Goal: Obtain resource: Obtain resource

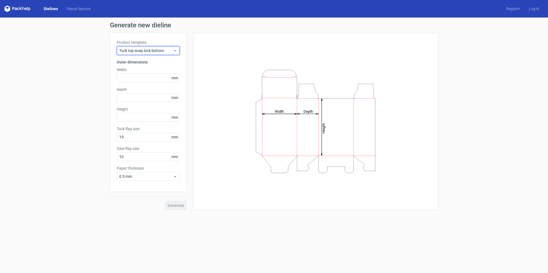
click at [170, 52] on span "Tuck top snap lock bottom" at bounding box center [146, 50] width 54 height 5
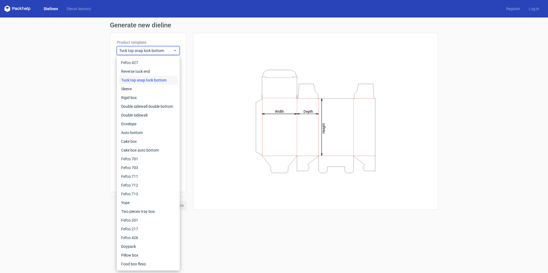
click at [170, 52] on span "Tuck top snap lock bottom" at bounding box center [146, 50] width 54 height 5
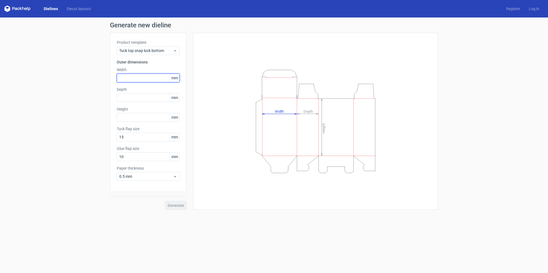
click at [164, 79] on input "text" at bounding box center [148, 77] width 63 height 9
click at [178, 79] on span "mm" at bounding box center [175, 78] width 10 height 8
click at [175, 77] on span "mm" at bounding box center [175, 78] width 10 height 8
click at [154, 77] on input "text" at bounding box center [148, 77] width 63 height 9
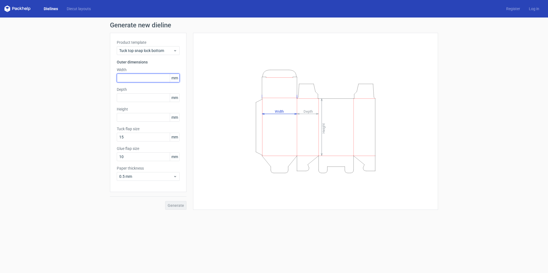
click at [141, 79] on input "text" at bounding box center [148, 77] width 63 height 9
click at [125, 100] on input "text" at bounding box center [148, 97] width 63 height 9
click at [130, 117] on input "text" at bounding box center [148, 117] width 63 height 9
paste input "27559"
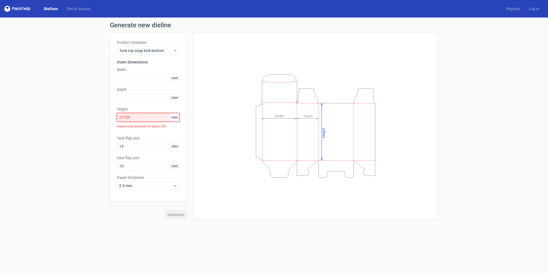
drag, startPoint x: 135, startPoint y: 117, endPoint x: 100, endPoint y: 117, distance: 34.7
click at [100, 117] on div "Generate new dieline Product template Tuck top snap lock bottom Outer dimension…" at bounding box center [274, 120] width 548 height 206
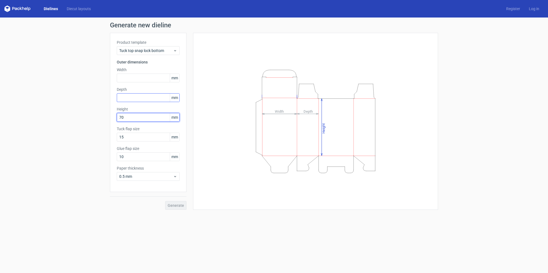
type input "70"
click at [137, 101] on input "text" at bounding box center [148, 97] width 63 height 9
click at [134, 77] on input "text" at bounding box center [148, 77] width 63 height 9
type input "50"
click at [140, 97] on input "text" at bounding box center [148, 97] width 63 height 9
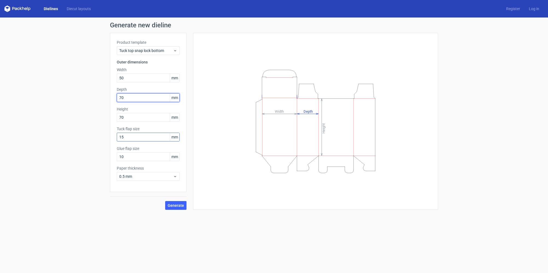
type input "70"
click at [136, 137] on input "15" at bounding box center [148, 137] width 63 height 9
drag, startPoint x: 126, startPoint y: 157, endPoint x: 108, endPoint y: 157, distance: 17.8
click at [108, 157] on div "Generate new dieline Product template Tuck top snap lock bottom Outer dimension…" at bounding box center [274, 115] width 548 height 196
click at [145, 136] on input "15" at bounding box center [148, 137] width 63 height 9
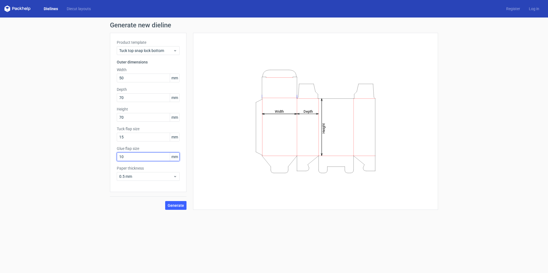
drag, startPoint x: 128, startPoint y: 157, endPoint x: 113, endPoint y: 158, distance: 14.6
click at [113, 158] on div "Product template Tuck top snap lock bottom Outer dimensions Width 50 mm Depth 7…" at bounding box center [148, 112] width 77 height 159
paste input "25"
type input "25"
drag, startPoint x: 126, startPoint y: 139, endPoint x: 111, endPoint y: 139, distance: 14.8
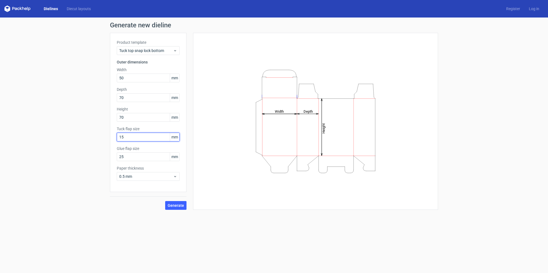
click at [111, 139] on div "Product template Tuck top snap lock bottom Outer dimensions Width 50 mm Depth 7…" at bounding box center [148, 112] width 77 height 159
paste input "2"
type input "25"
click at [142, 176] on span "0.5 mm" at bounding box center [146, 176] width 54 height 5
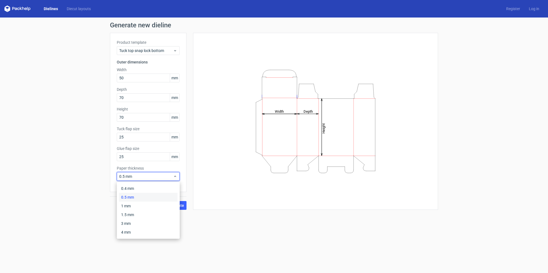
click at [90, 148] on div "Generate new dieline Product template Tuck top snap lock bottom Outer dimension…" at bounding box center [274, 115] width 548 height 196
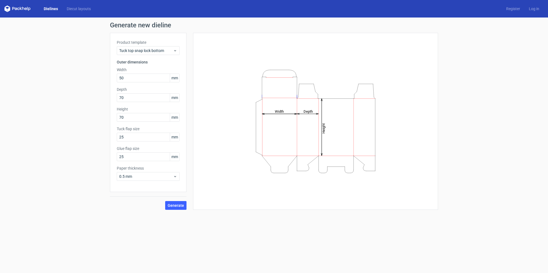
click at [302, 114] on icon "Height Depth Width" at bounding box center [315, 121] width 164 height 109
click at [174, 205] on span "Generate" at bounding box center [175, 205] width 16 height 4
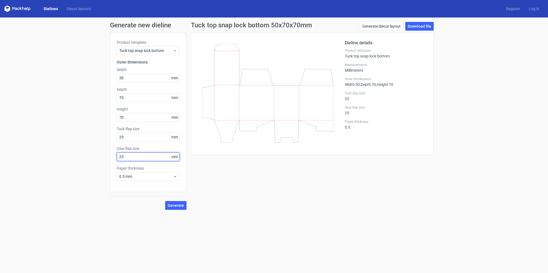
click at [145, 157] on input "25" at bounding box center [148, 156] width 63 height 9
drag, startPoint x: 141, startPoint y: 156, endPoint x: 108, endPoint y: 158, distance: 33.1
click at [108, 158] on div "Generate new dieline Product template Tuck top snap lock bottom Outer dimension…" at bounding box center [274, 115] width 548 height 196
click at [169, 207] on button "Generate" at bounding box center [175, 205] width 21 height 9
drag, startPoint x: 113, startPoint y: 155, endPoint x: 108, endPoint y: 155, distance: 4.4
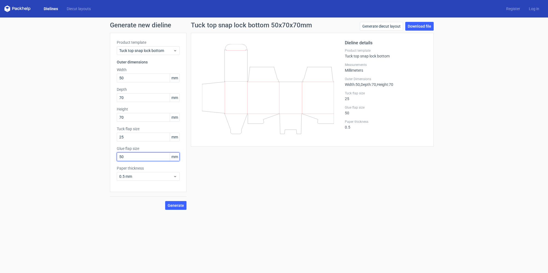
click at [108, 155] on div "Generate new dieline Product template Tuck top snap lock bottom Outer dimension…" at bounding box center [274, 115] width 548 height 196
type input "25"
click at [129, 135] on input "25" at bounding box center [148, 137] width 63 height 9
type input "50"
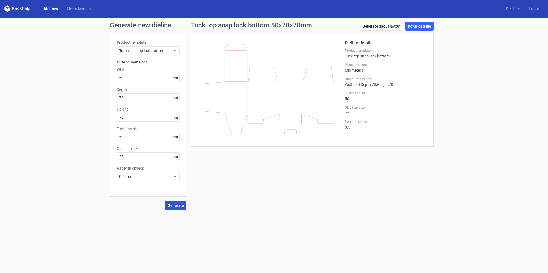
click at [184, 207] on span "Generate" at bounding box center [175, 205] width 16 height 4
click at [122, 128] on label "Tuck flap size" at bounding box center [148, 128] width 63 height 5
click at [271, 131] on icon at bounding box center [268, 93] width 132 height 98
click at [280, 133] on icon at bounding box center [268, 93] width 132 height 98
click at [359, 108] on label "Glue flap size" at bounding box center [386, 107] width 82 height 4
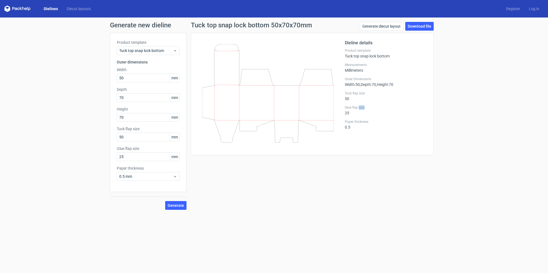
click at [359, 108] on label "Glue flap size" at bounding box center [386, 107] width 82 height 4
copy label "Glue flap size"
click at [355, 122] on label "Paper thickness" at bounding box center [386, 121] width 82 height 4
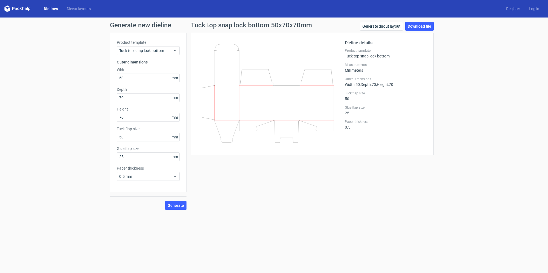
click at [349, 92] on label "Tuck flap size" at bounding box center [386, 93] width 82 height 4
copy label "Tuck flap size"
drag, startPoint x: 127, startPoint y: 156, endPoint x: 115, endPoint y: 157, distance: 11.8
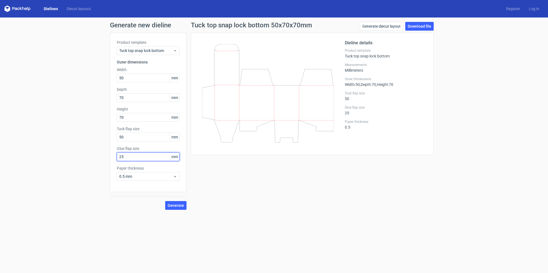
click at [115, 157] on div "Product template Tuck top snap lock bottom Outer dimensions Width 50 mm Depth 7…" at bounding box center [148, 112] width 77 height 159
click at [165, 201] on button "Generate" at bounding box center [175, 205] width 21 height 9
drag, startPoint x: 135, startPoint y: 158, endPoint x: 116, endPoint y: 158, distance: 19.1
click at [116, 158] on div "Product template Tuck top snap lock bottom Outer dimensions Width 50 mm Depth 7…" at bounding box center [148, 112] width 77 height 159
type input "25"
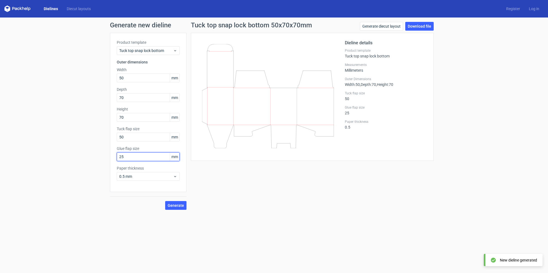
click at [165, 201] on button "Generate" at bounding box center [175, 205] width 21 height 9
click at [129, 139] on input "50" at bounding box center [148, 137] width 63 height 9
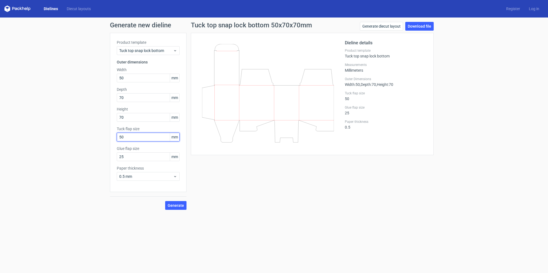
drag, startPoint x: 133, startPoint y: 136, endPoint x: 111, endPoint y: 138, distance: 22.2
click at [111, 138] on div "Product template Tuck top snap lock bottom Outer dimensions Width 50 mm Depth 7…" at bounding box center [148, 112] width 77 height 159
click at [177, 203] on span "Generate" at bounding box center [175, 205] width 16 height 4
click at [426, 22] on link "Download file" at bounding box center [419, 26] width 28 height 9
click at [382, 27] on link "Generate diecut layout" at bounding box center [381, 26] width 43 height 9
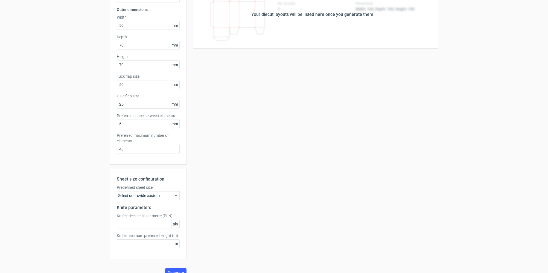
scroll to position [61, 0]
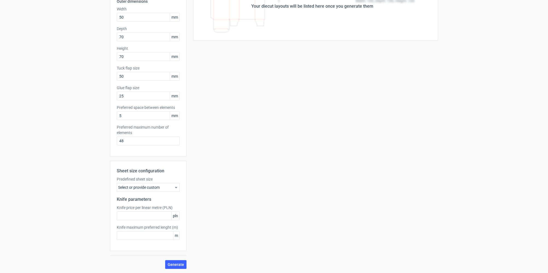
click at [177, 189] on div "Select or provide custom" at bounding box center [148, 187] width 63 height 9
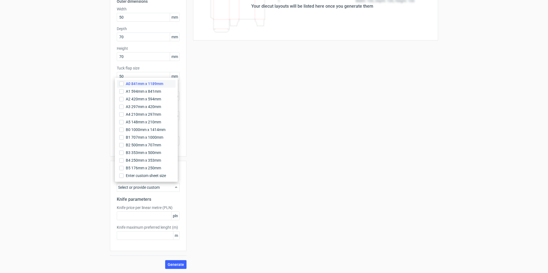
click at [152, 86] on span "A0 841mm x 1189mm" at bounding box center [144, 83] width 37 height 5
click at [124, 86] on input "A0 841mm x 1189mm" at bounding box center [121, 83] width 4 height 4
click at [171, 215] on span "pln" at bounding box center [175, 215] width 8 height 8
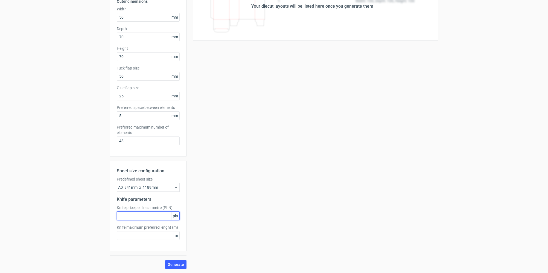
click at [148, 214] on input "text" at bounding box center [148, 215] width 63 height 9
type input "1"
type input "5"
click at [140, 235] on input "text" at bounding box center [148, 235] width 63 height 9
type input "5"
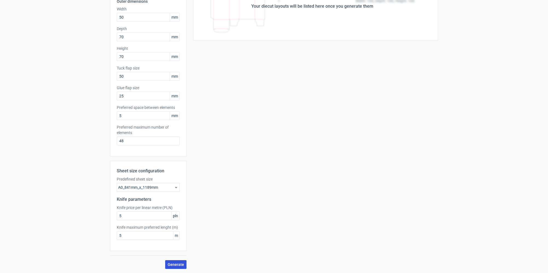
click at [177, 263] on span "Generate" at bounding box center [175, 264] width 16 height 4
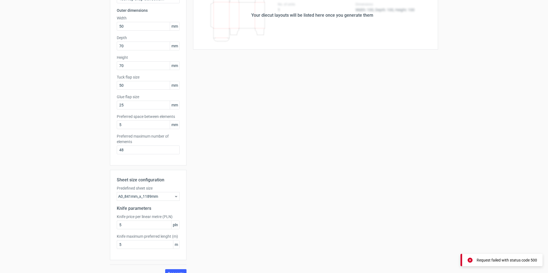
scroll to position [51, 0]
click at [126, 224] on input "5" at bounding box center [148, 224] width 63 height 9
type input "500"
click at [125, 241] on input "5" at bounding box center [148, 244] width 63 height 9
type input "500"
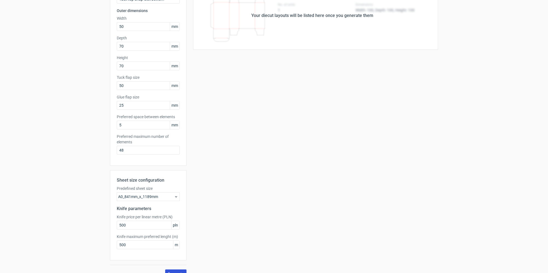
click at [177, 269] on button "Generate" at bounding box center [175, 273] width 21 height 9
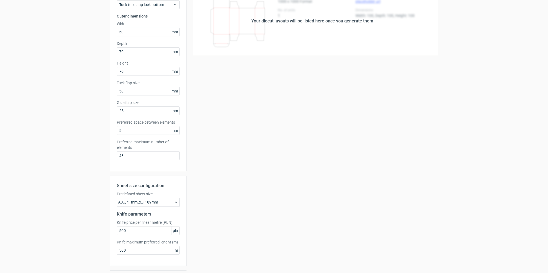
scroll to position [61, 0]
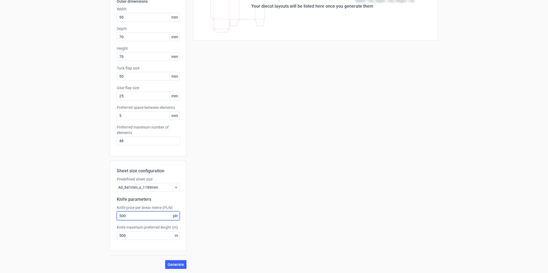
drag, startPoint x: 127, startPoint y: 216, endPoint x: 109, endPoint y: 218, distance: 18.7
click at [110, 218] on div "Sheet size configuration Predefined sheet size A0_841mm_x_1189mm Knife paramete…" at bounding box center [148, 206] width 77 height 90
type input "50"
click at [135, 232] on input "500" at bounding box center [148, 235] width 63 height 9
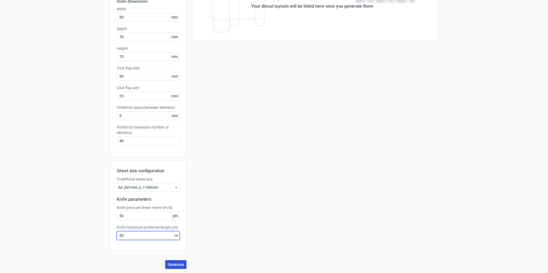
type input "50"
click at [170, 267] on button "Generate" at bounding box center [175, 264] width 21 height 9
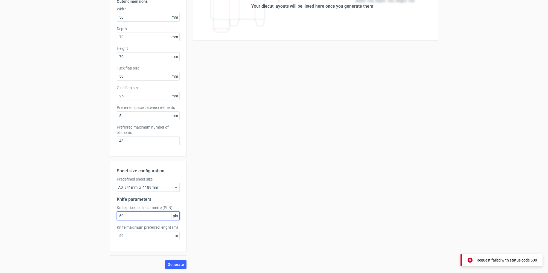
click at [124, 219] on input "50" at bounding box center [148, 215] width 63 height 9
type input "5"
click at [124, 234] on input "50" at bounding box center [148, 235] width 63 height 9
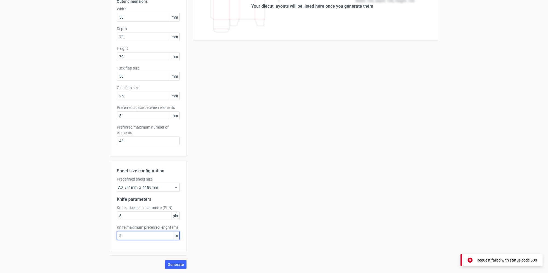
type input "5"
click at [155, 186] on div "A0_841mm_x_1189mm" at bounding box center [148, 187] width 63 height 9
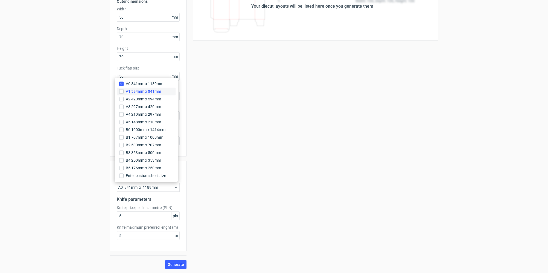
click at [155, 92] on span "A1 594mm x 841mm" at bounding box center [143, 91] width 35 height 5
click at [124, 92] on input "A1 594mm x 841mm" at bounding box center [121, 91] width 4 height 4
click at [121, 89] on input "A1 594mm x 841mm" at bounding box center [121, 91] width 4 height 4
click at [120, 175] on input "Enter custom sheet size" at bounding box center [121, 175] width 4 height 4
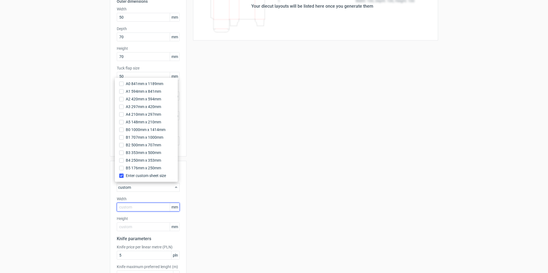
click at [138, 209] on input "text" at bounding box center [148, 206] width 63 height 9
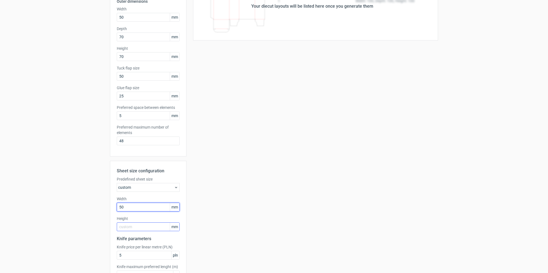
type input "50"
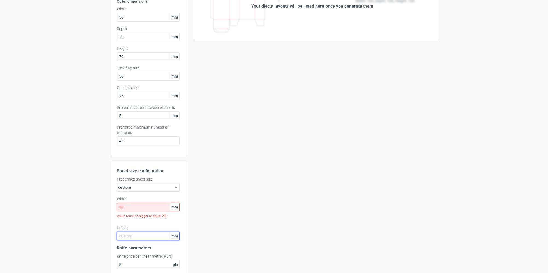
click at [127, 227] on div "Height mm" at bounding box center [148, 232] width 63 height 15
click at [127, 227] on label "Height" at bounding box center [148, 227] width 63 height 5
click at [137, 236] on input "text" at bounding box center [148, 235] width 63 height 9
type input "70"
click at [127, 199] on label "Width" at bounding box center [148, 198] width 63 height 5
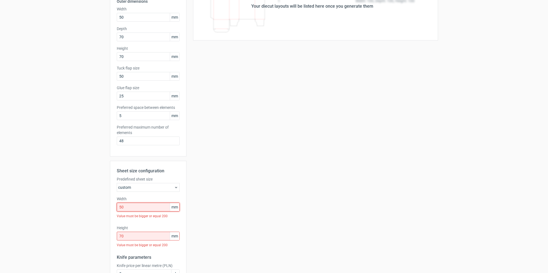
click at [127, 205] on input "50" at bounding box center [148, 206] width 63 height 9
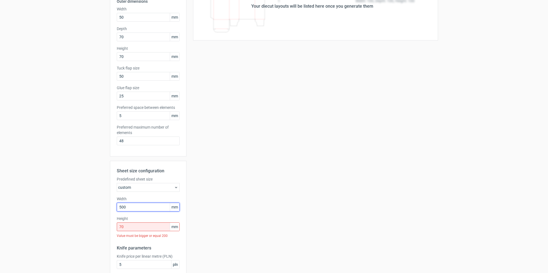
type input "500"
click at [127, 230] on input "70" at bounding box center [148, 226] width 63 height 9
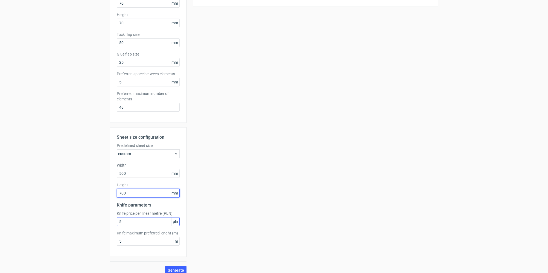
scroll to position [100, 0]
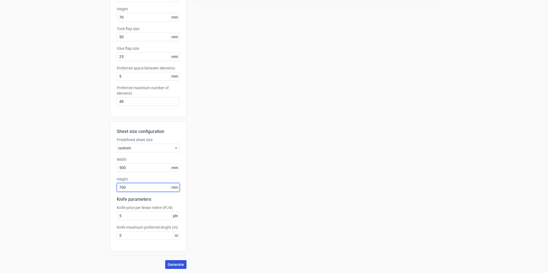
type input "700"
click at [177, 263] on span "Generate" at bounding box center [175, 264] width 16 height 4
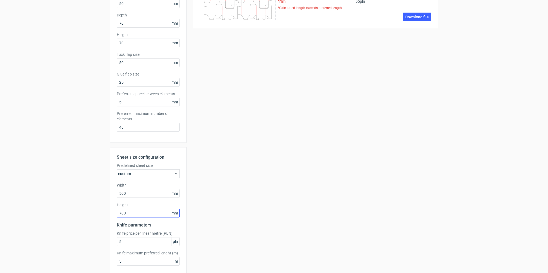
scroll to position [91, 0]
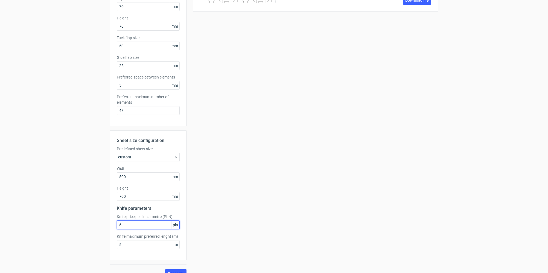
click at [125, 224] on input "5" at bounding box center [148, 224] width 63 height 9
type input "500"
click at [130, 244] on input "5" at bounding box center [148, 244] width 63 height 9
type input "500"
click at [179, 271] on span "Generate" at bounding box center [175, 273] width 16 height 4
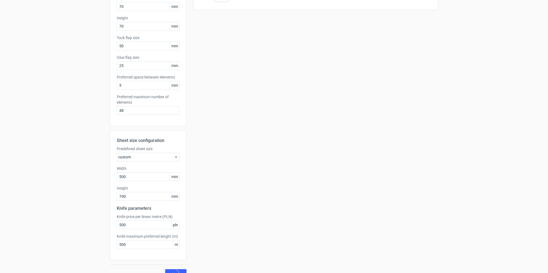
scroll to position [0, 0]
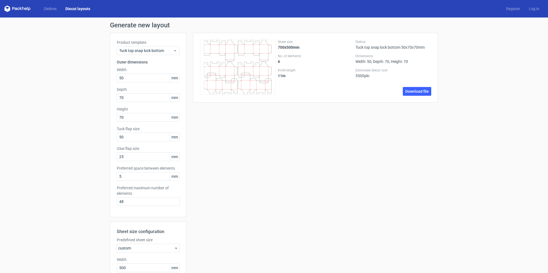
click at [287, 46] on strong "700x500mm" at bounding box center [289, 47] width 22 height 4
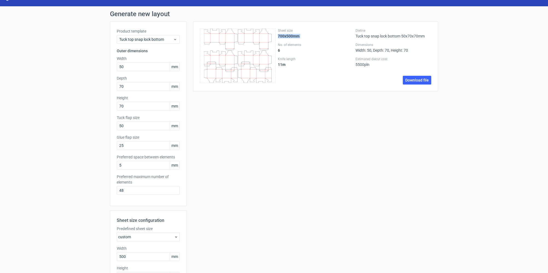
scroll to position [64, 0]
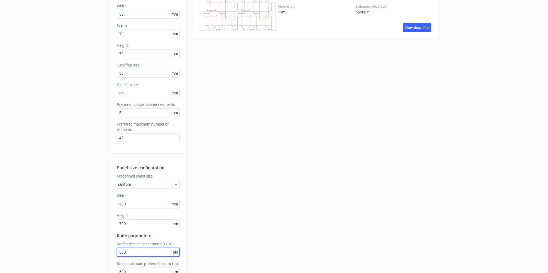
click at [131, 253] on input "500" at bounding box center [148, 252] width 63 height 9
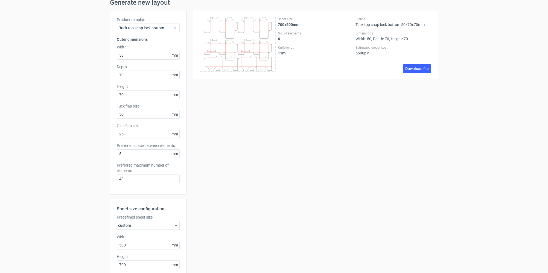
scroll to position [18, 0]
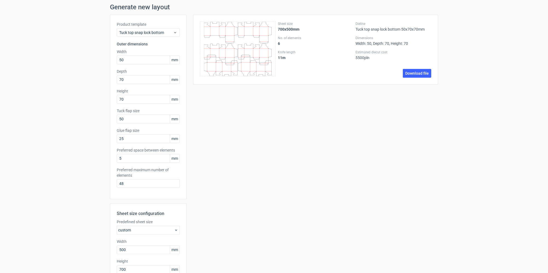
click at [143, 226] on div "custom" at bounding box center [148, 229] width 63 height 9
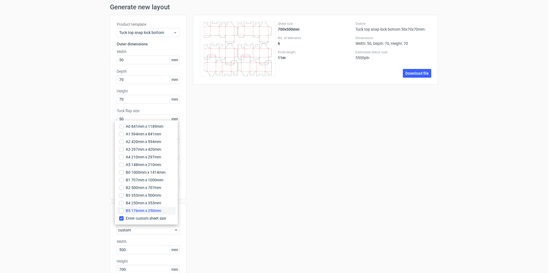
click at [149, 210] on span "B5 176mm x 250mm" at bounding box center [143, 210] width 35 height 5
click at [124, 210] on input "B5 176mm x 250mm" at bounding box center [121, 210] width 4 height 4
click at [124, 212] on label "B5 176mm x 250mm" at bounding box center [146, 211] width 58 height 8
click at [124, 212] on input "B5 176mm x 250mm" at bounding box center [121, 210] width 4 height 4
click at [121, 211] on input "B5 176mm x 250mm" at bounding box center [121, 210] width 4 height 4
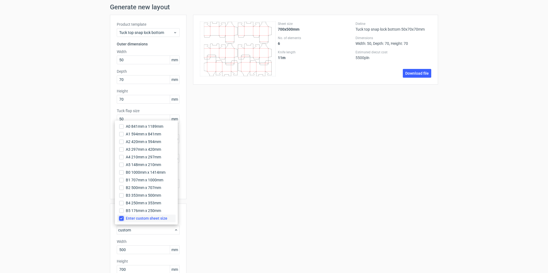
click at [121, 216] on input "Enter custom sheet size" at bounding box center [121, 218] width 4 height 4
click at [121, 208] on input "B5 176mm x 250mm" at bounding box center [121, 210] width 4 height 4
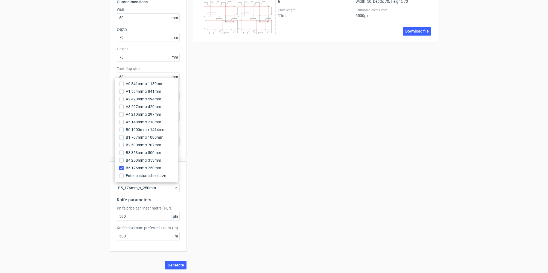
scroll to position [61, 0]
click at [199, 220] on div "Sheet size 700x500mm No. of elements 6 Knife length 11 m Dieline Tuck top snap …" at bounding box center [311, 120] width 251 height 296
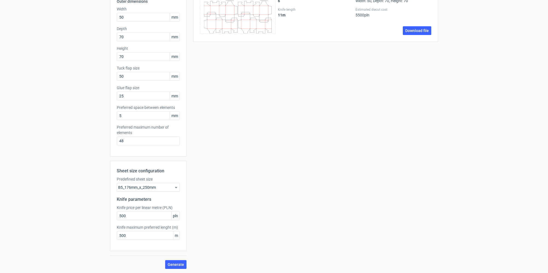
drag, startPoint x: 175, startPoint y: 264, endPoint x: 175, endPoint y: 258, distance: 5.7
click at [174, 264] on span "Generate" at bounding box center [175, 264] width 16 height 4
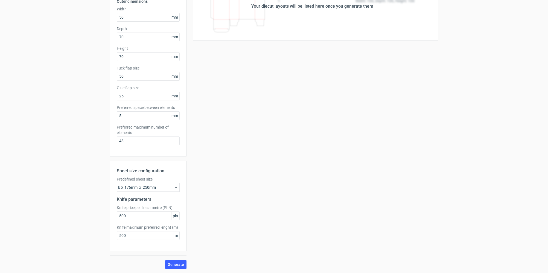
click at [217, 206] on div "Your diecut layouts will be listed here once you generate them Height Depth Wid…" at bounding box center [311, 120] width 251 height 296
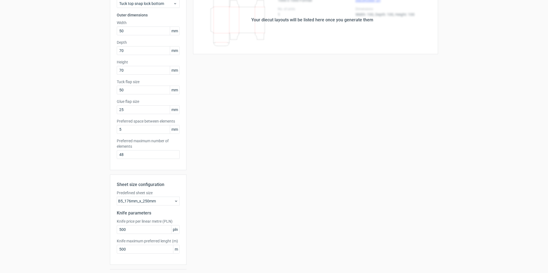
scroll to position [55, 0]
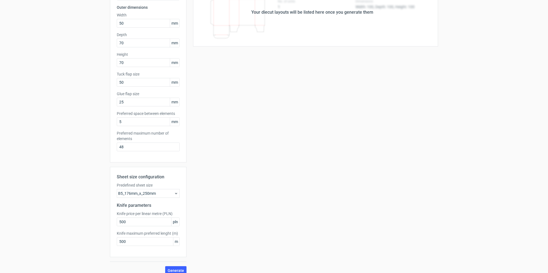
click at [145, 205] on h2 "Knife parameters" at bounding box center [148, 205] width 63 height 7
click at [165, 191] on div "B5_176mm_x_250mm" at bounding box center [148, 193] width 63 height 9
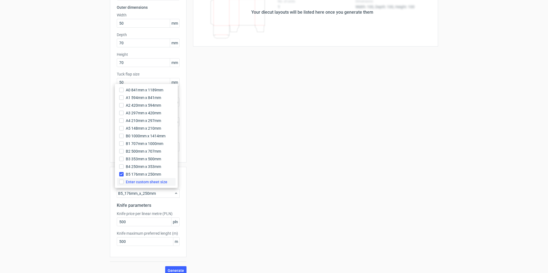
click at [140, 180] on span "Enter custom sheet size" at bounding box center [147, 181] width 42 height 5
click at [124, 180] on input "Enter custom sheet size" at bounding box center [121, 182] width 4 height 4
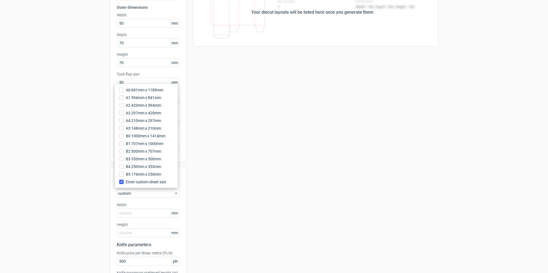
drag, startPoint x: 196, startPoint y: 190, endPoint x: 184, endPoint y: 190, distance: 12.0
click at [196, 190] on div "Your diecut layouts will be listed here once you generate them Height Depth Wid…" at bounding box center [311, 146] width 251 height 336
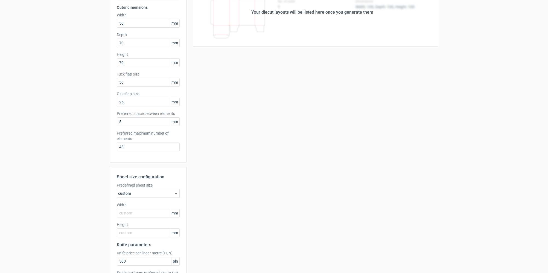
click at [145, 185] on label "Predefined sheet size" at bounding box center [148, 184] width 63 height 5
copy label "Predefined sheet size"
click at [139, 213] on input "text" at bounding box center [148, 212] width 63 height 9
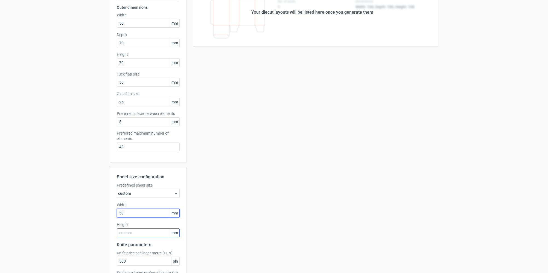
type input "50"
click at [134, 232] on div "Height mm" at bounding box center [148, 229] width 63 height 15
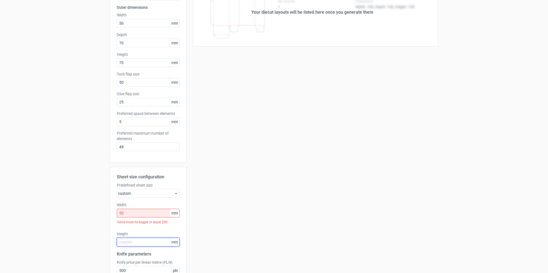
click at [134, 242] on input "text" at bounding box center [148, 241] width 63 height 9
type input "700"
click at [131, 211] on input "50" at bounding box center [148, 212] width 63 height 9
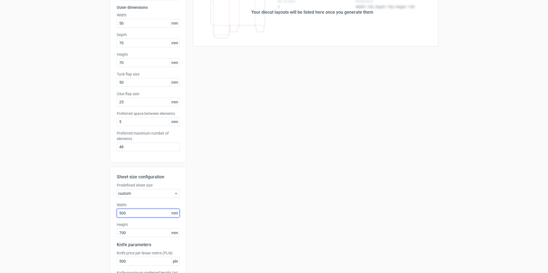
type input "500"
click at [238, 221] on div "Your diecut layouts will be listed here once you generate them Height Depth Wid…" at bounding box center [311, 146] width 251 height 336
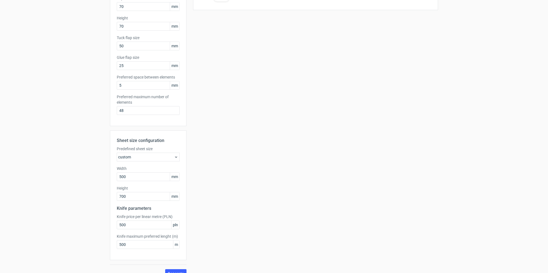
scroll to position [100, 0]
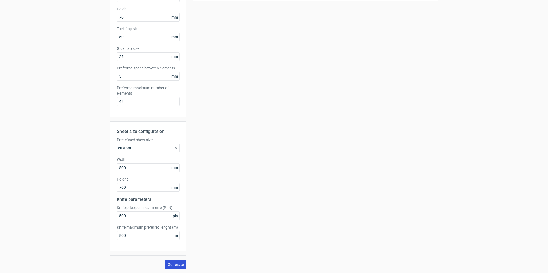
click at [178, 263] on span "Generate" at bounding box center [175, 264] width 16 height 4
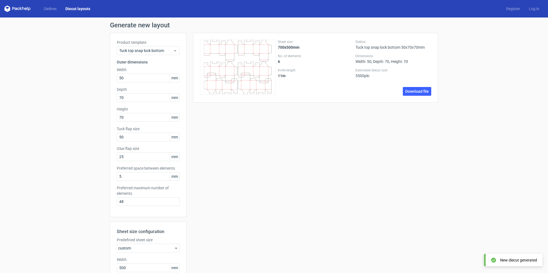
click at [213, 65] on icon at bounding box center [238, 67] width 76 height 55
click at [419, 93] on link "Download file" at bounding box center [416, 91] width 28 height 9
